Goal: Check status: Check status

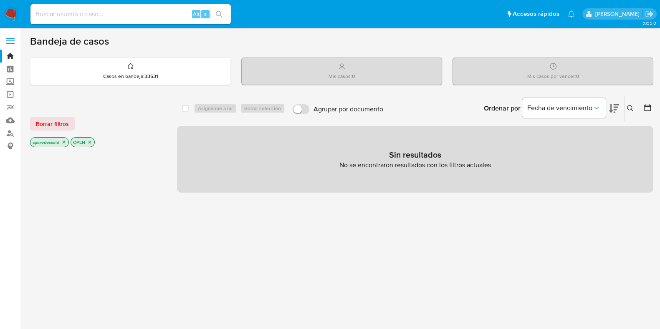
click at [143, 20] on div "Alt s" at bounding box center [130, 14] width 200 height 20
click at [103, 13] on input at bounding box center [130, 14] width 200 height 11
paste input "379743801"
type input "379743801"
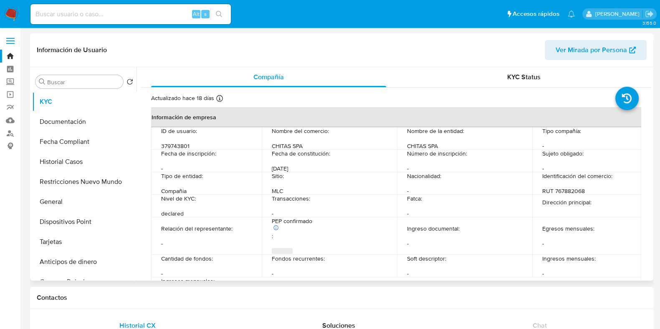
select select "10"
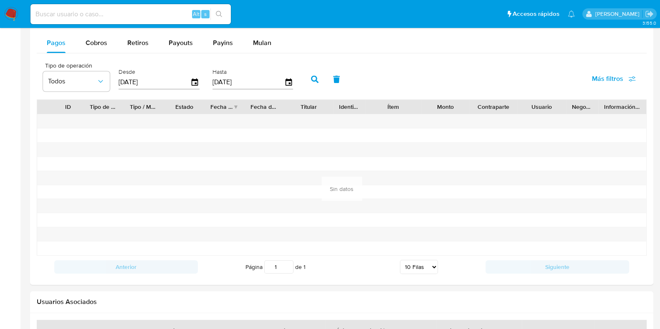
scroll to position [738, 0]
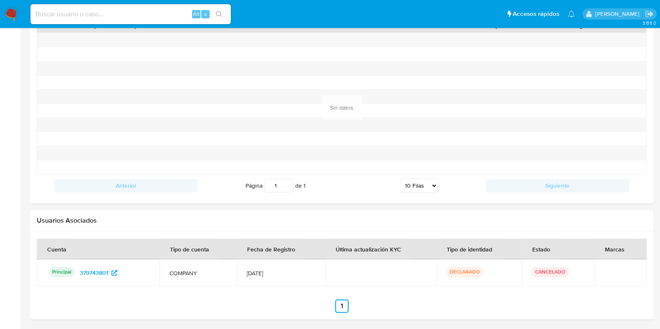
click at [573, 217] on h2 "Usuarios Asociados" at bounding box center [342, 221] width 610 height 8
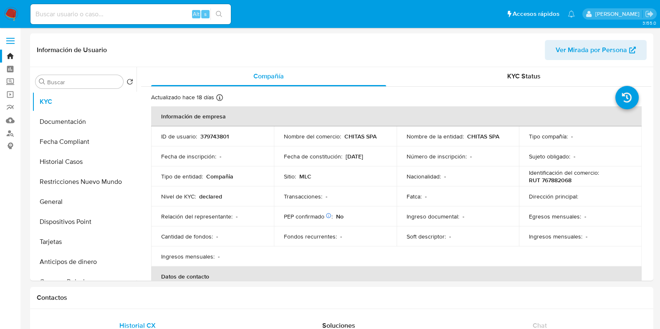
scroll to position [0, 0]
